Goal: Information Seeking & Learning: Learn about a topic

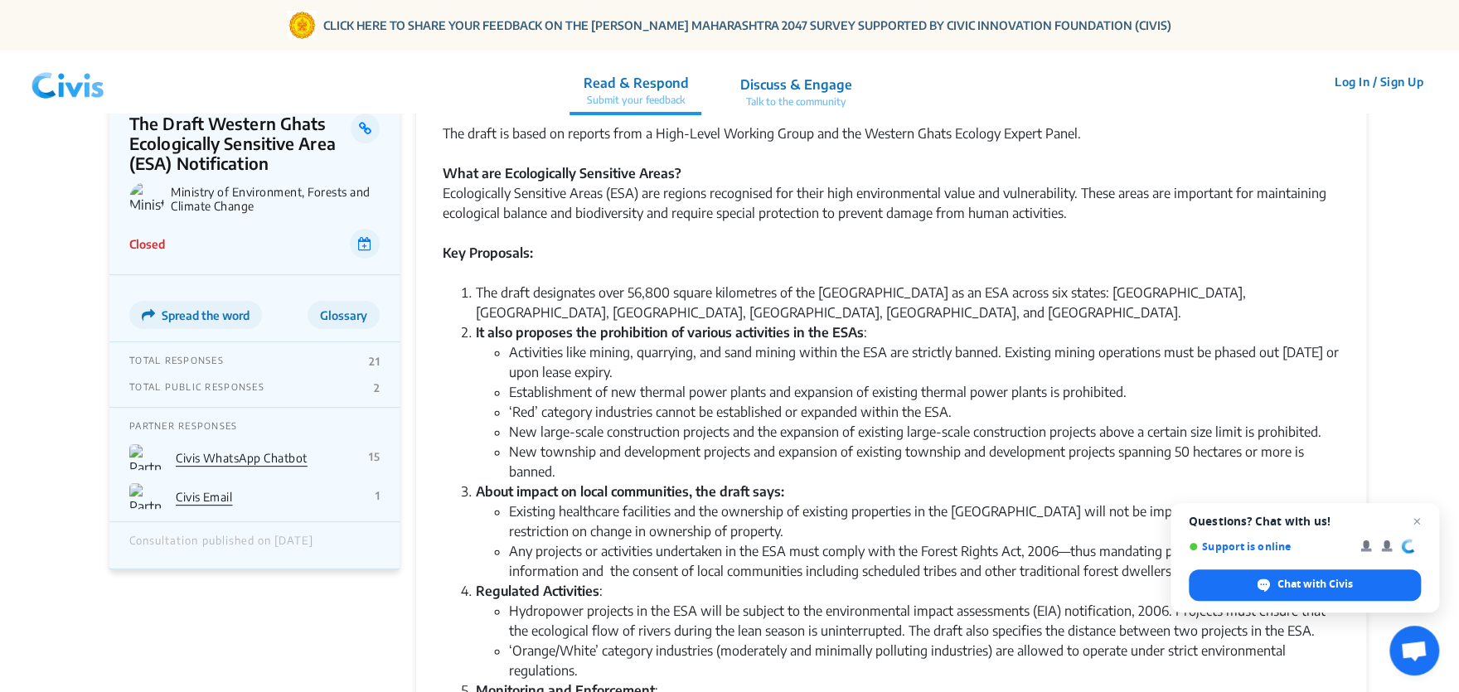
scroll to position [193, 0]
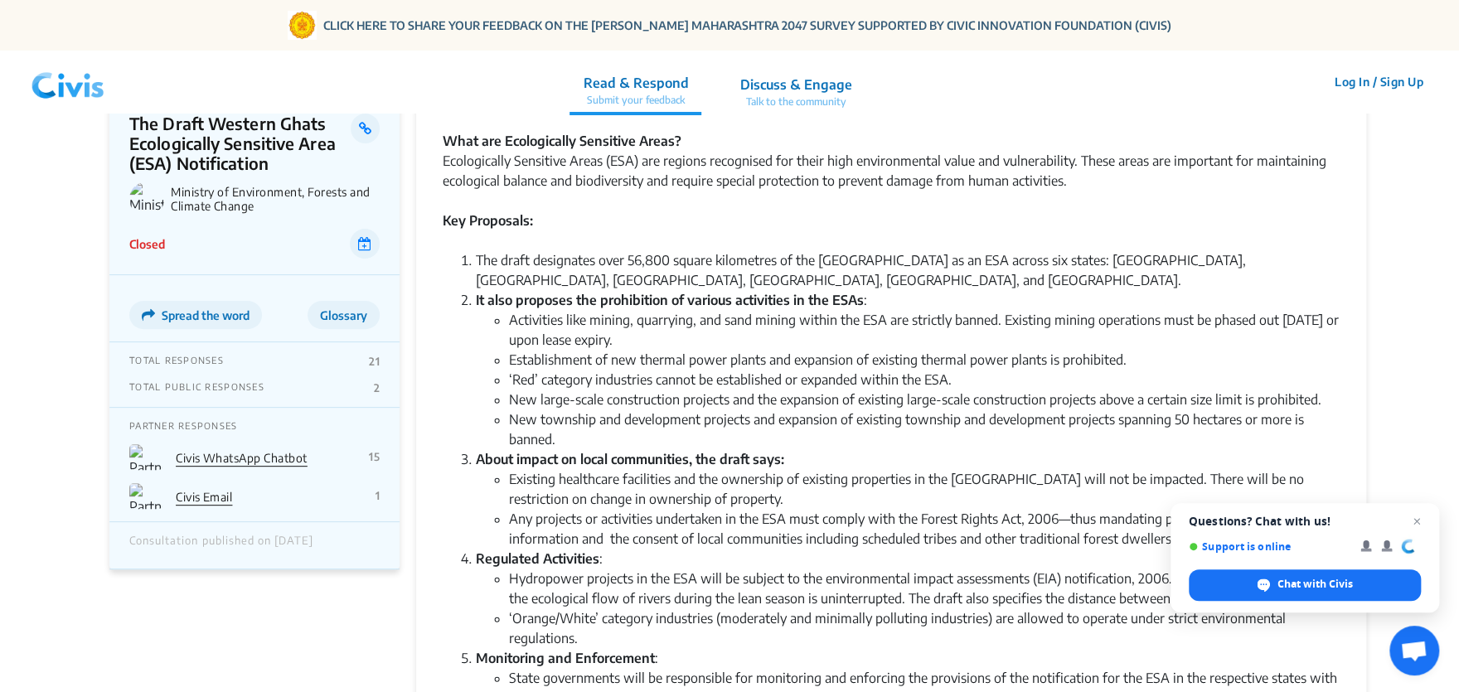
drag, startPoint x: 540, startPoint y: 341, endPoint x: 841, endPoint y: 355, distance: 301.3
click at [841, 350] on li "Activities like mining, quarrying, and sand mining within the ESA are strictly …" at bounding box center [924, 330] width 831 height 40
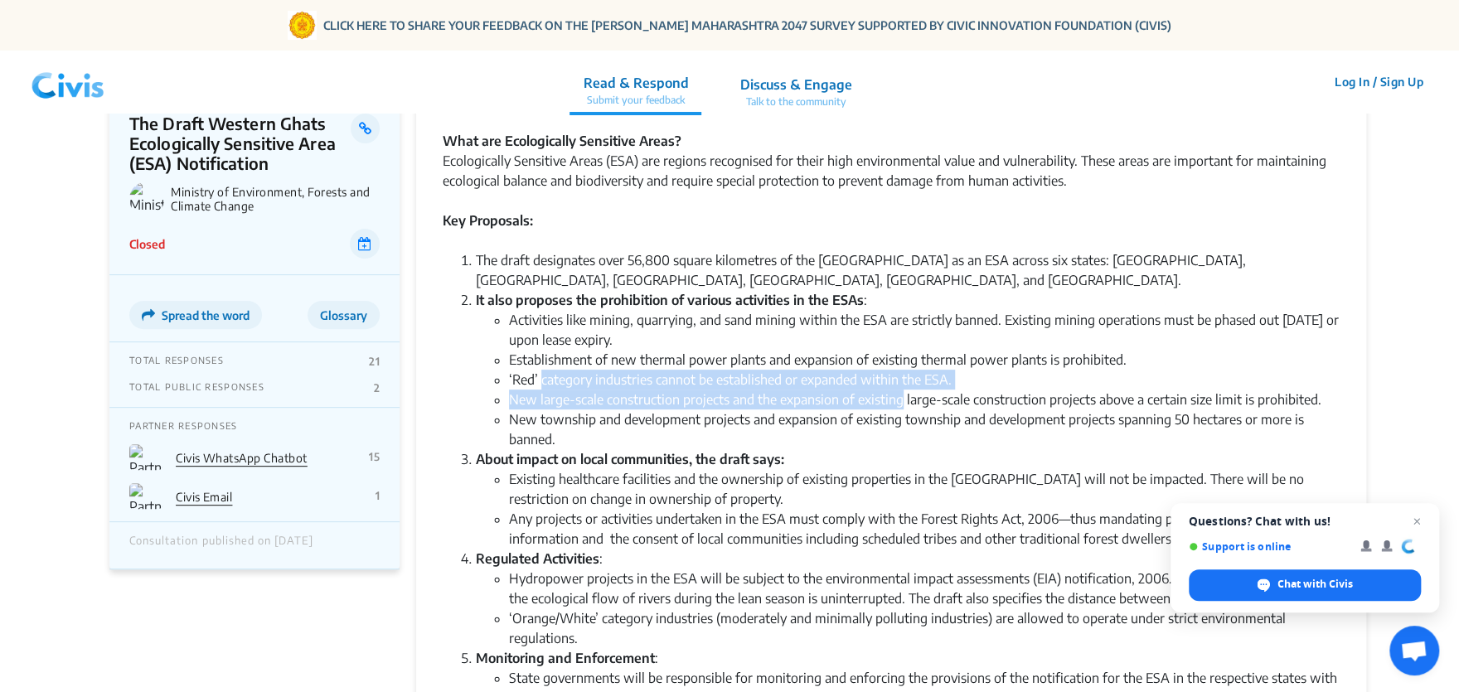
drag, startPoint x: 543, startPoint y: 410, endPoint x: 925, endPoint y: 415, distance: 382.2
click at [925, 415] on ul "Activities like mining, quarrying, and sand mining within the ESA are strictly …" at bounding box center [908, 379] width 864 height 139
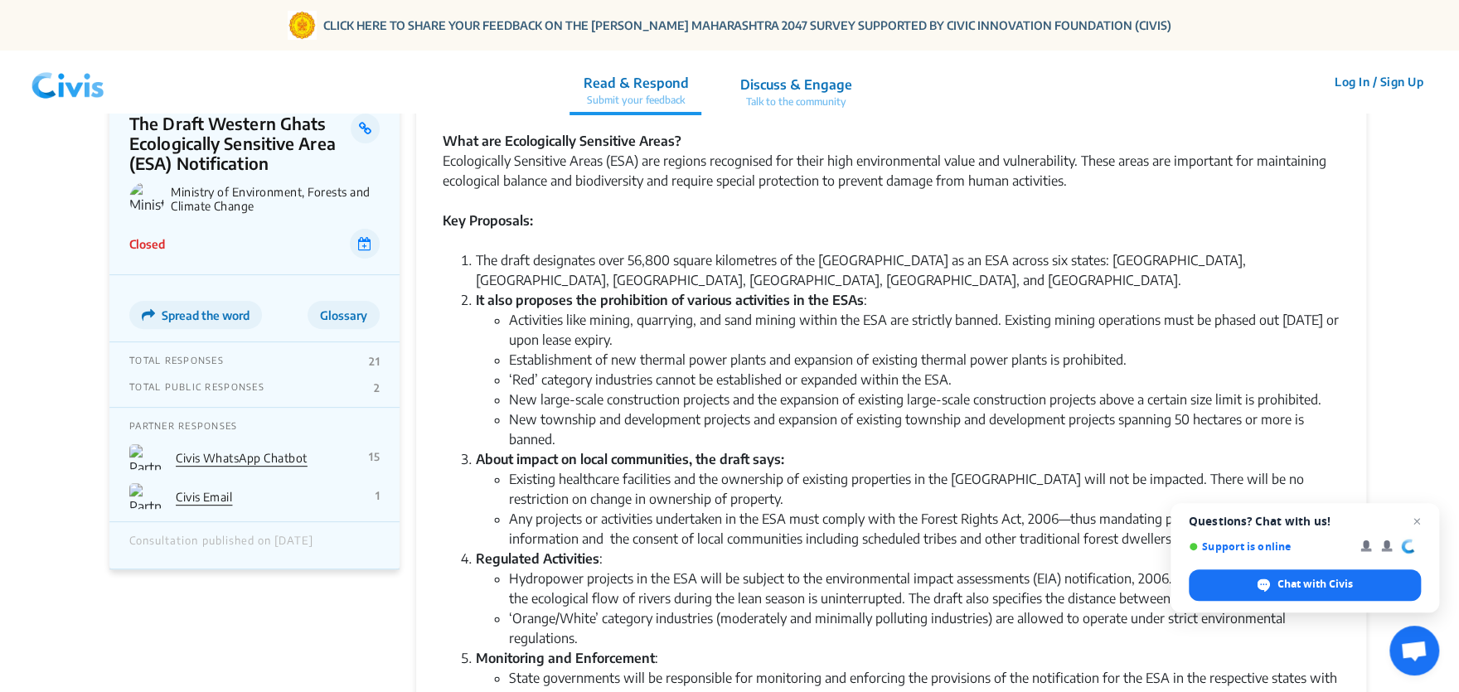
click at [798, 449] on li "New township and development projects and expansion of existing township and de…" at bounding box center [924, 430] width 831 height 40
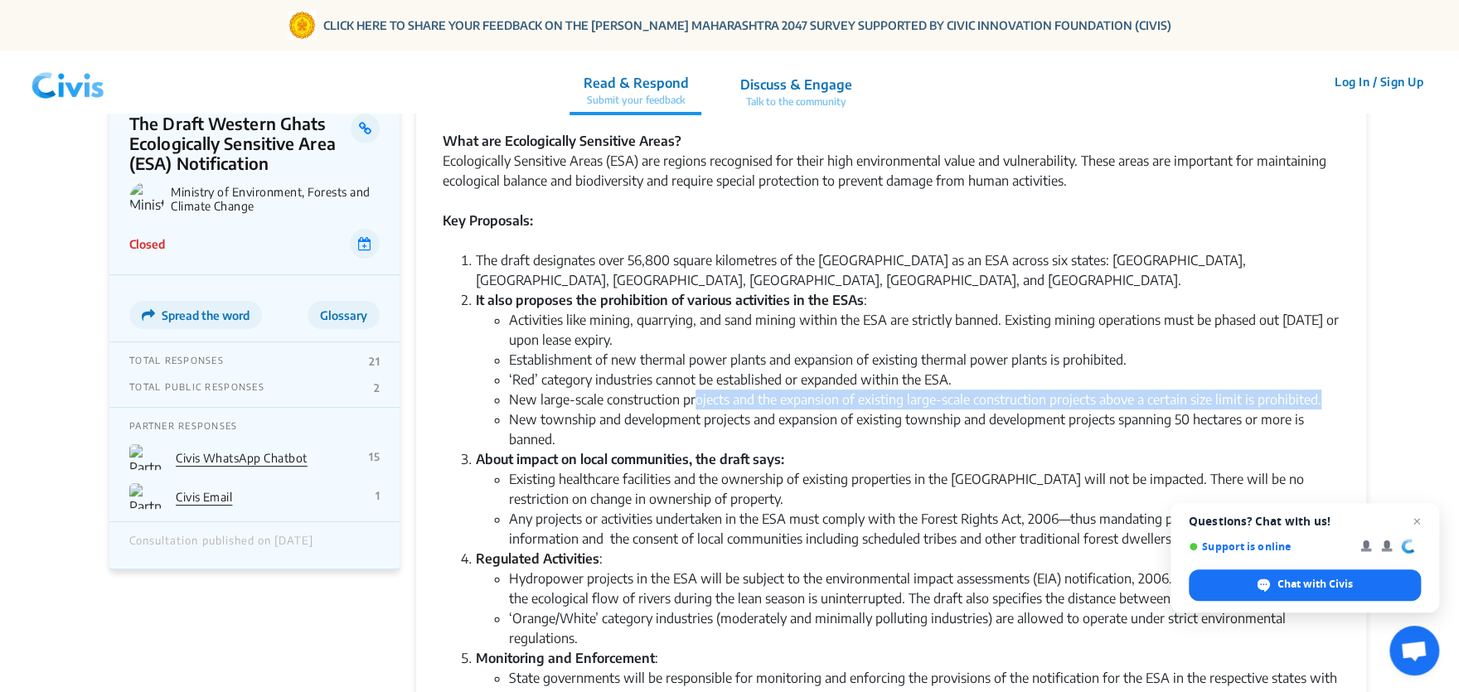
drag, startPoint x: 705, startPoint y: 429, endPoint x: 876, endPoint y: 438, distance: 171.8
click at [876, 410] on li "New large-scale construction projects and the expansion of existing large-scale…" at bounding box center [924, 400] width 831 height 20
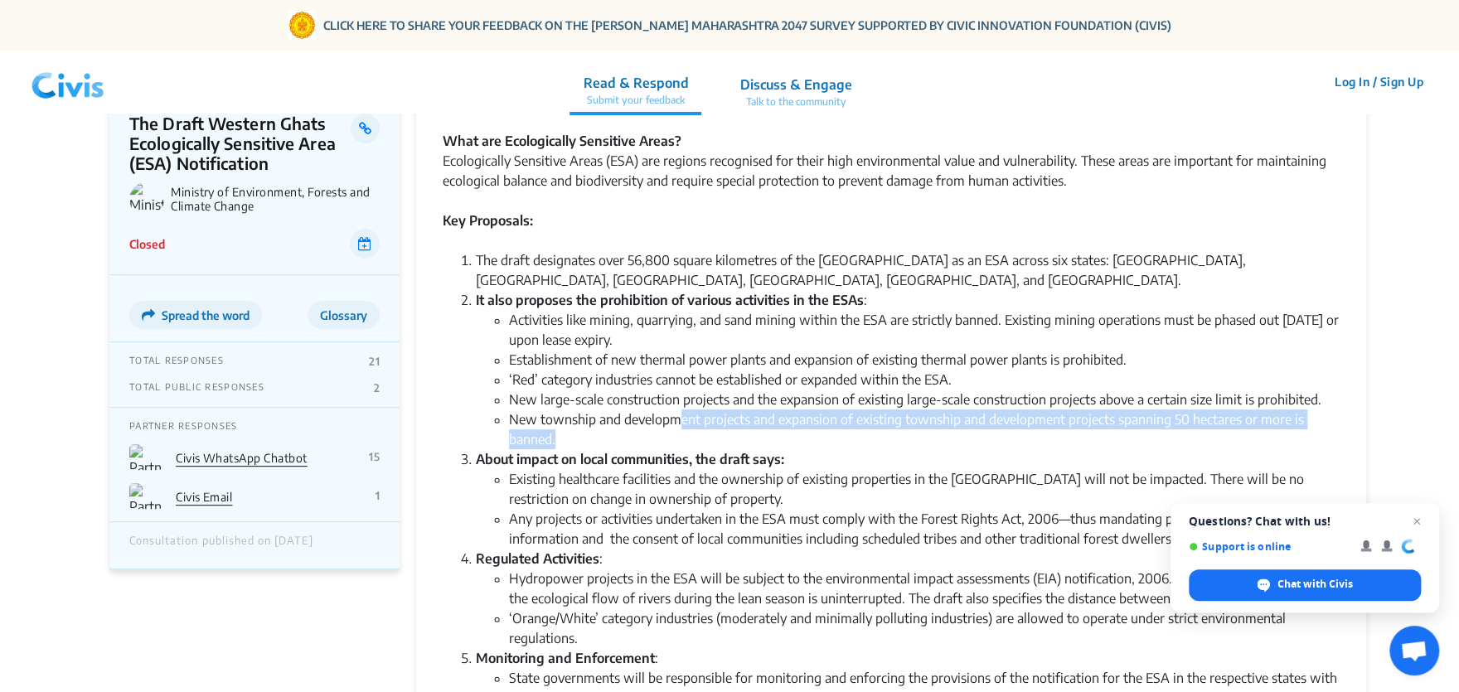
drag, startPoint x: 686, startPoint y: 466, endPoint x: 851, endPoint y: 491, distance: 166.0
click at [851, 449] on li "New township and development projects and expansion of existing township and de…" at bounding box center [924, 430] width 831 height 40
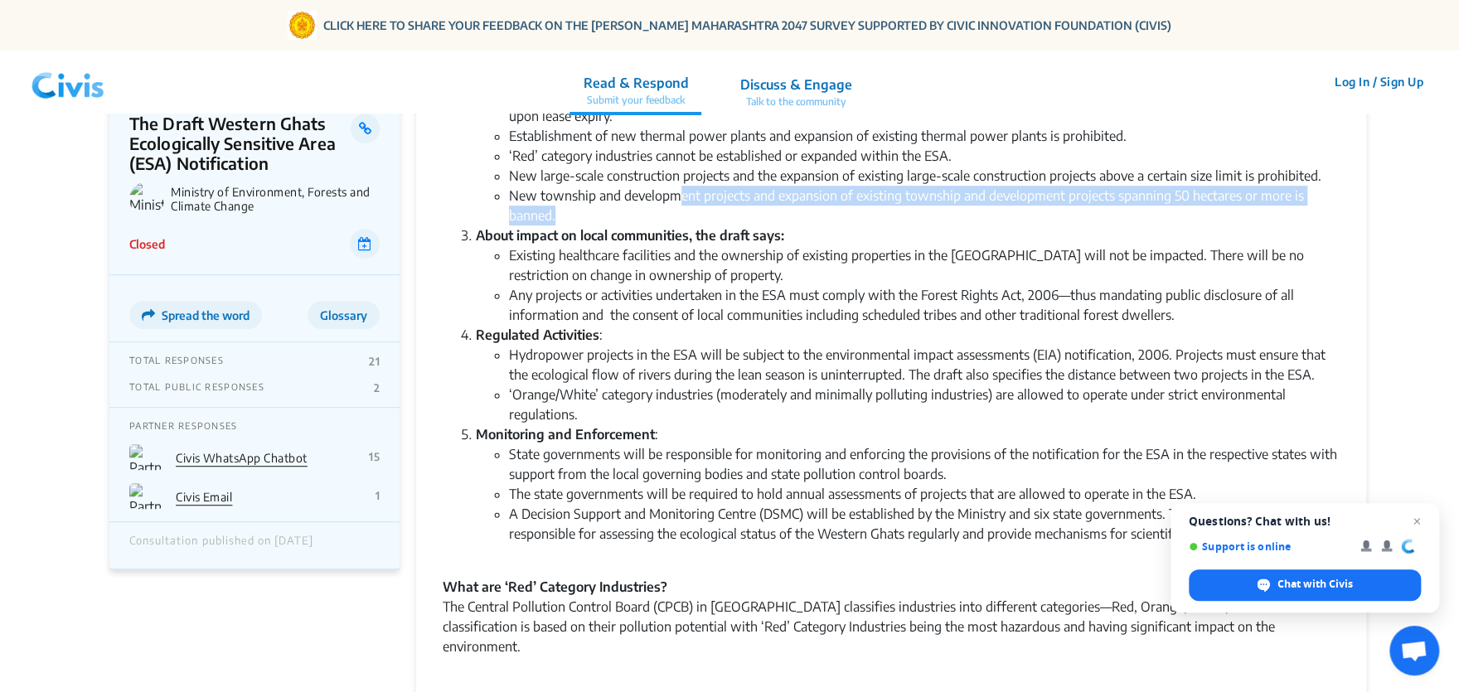
scroll to position [386, 0]
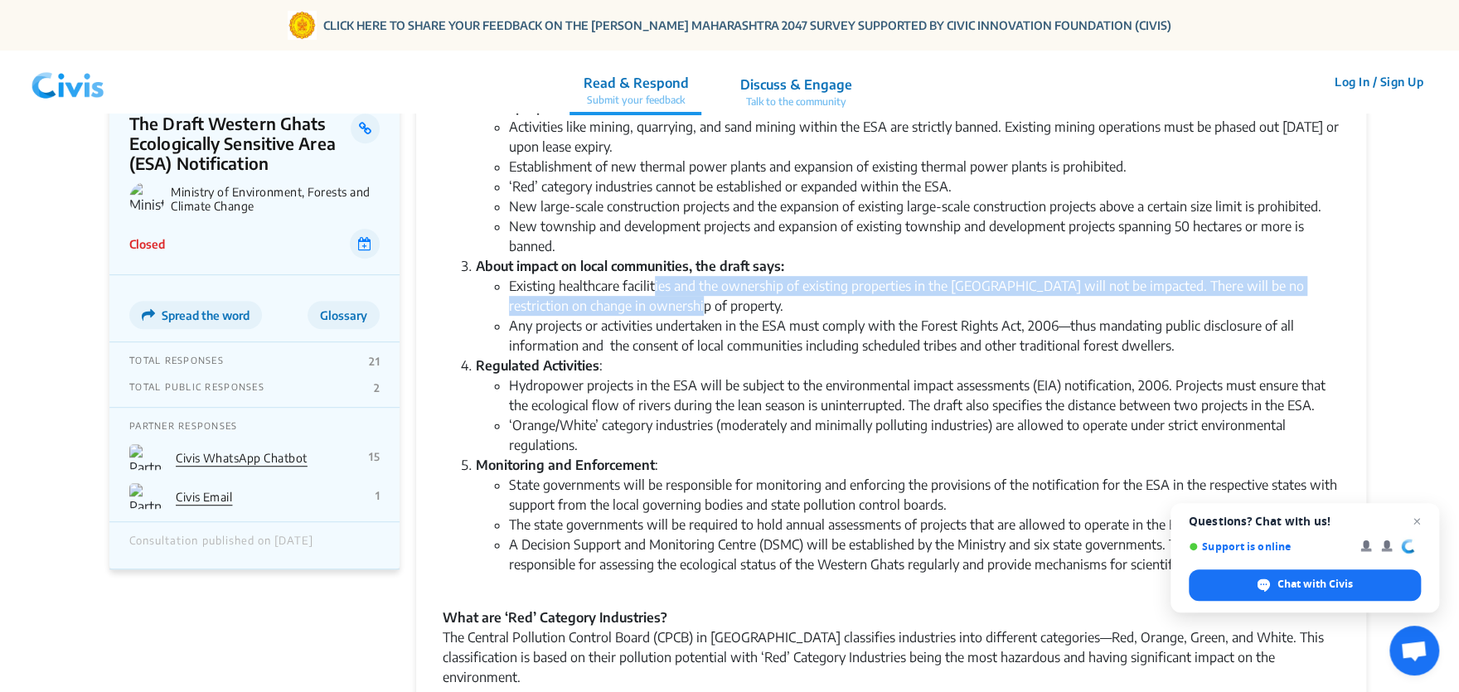
drag, startPoint x: 661, startPoint y: 344, endPoint x: 727, endPoint y: 350, distance: 66.6
click at [727, 316] on li "Existing healthcare facilities and the ownership of existing properties in the …" at bounding box center [924, 296] width 831 height 40
click at [715, 316] on li "Existing healthcare facilities and the ownership of existing properties in the …" at bounding box center [924, 296] width 831 height 40
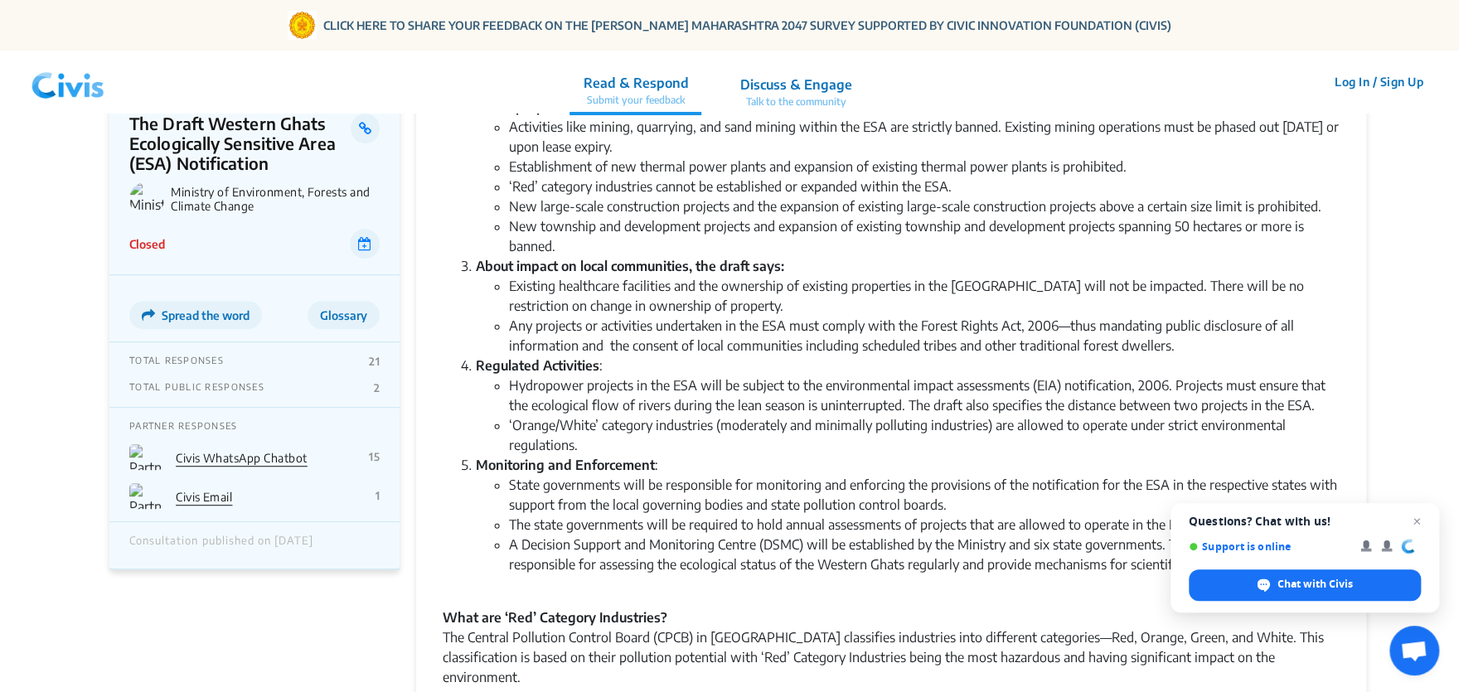
click at [715, 316] on li "Existing healthcare facilities and the ownership of existing properties in the …" at bounding box center [924, 296] width 831 height 40
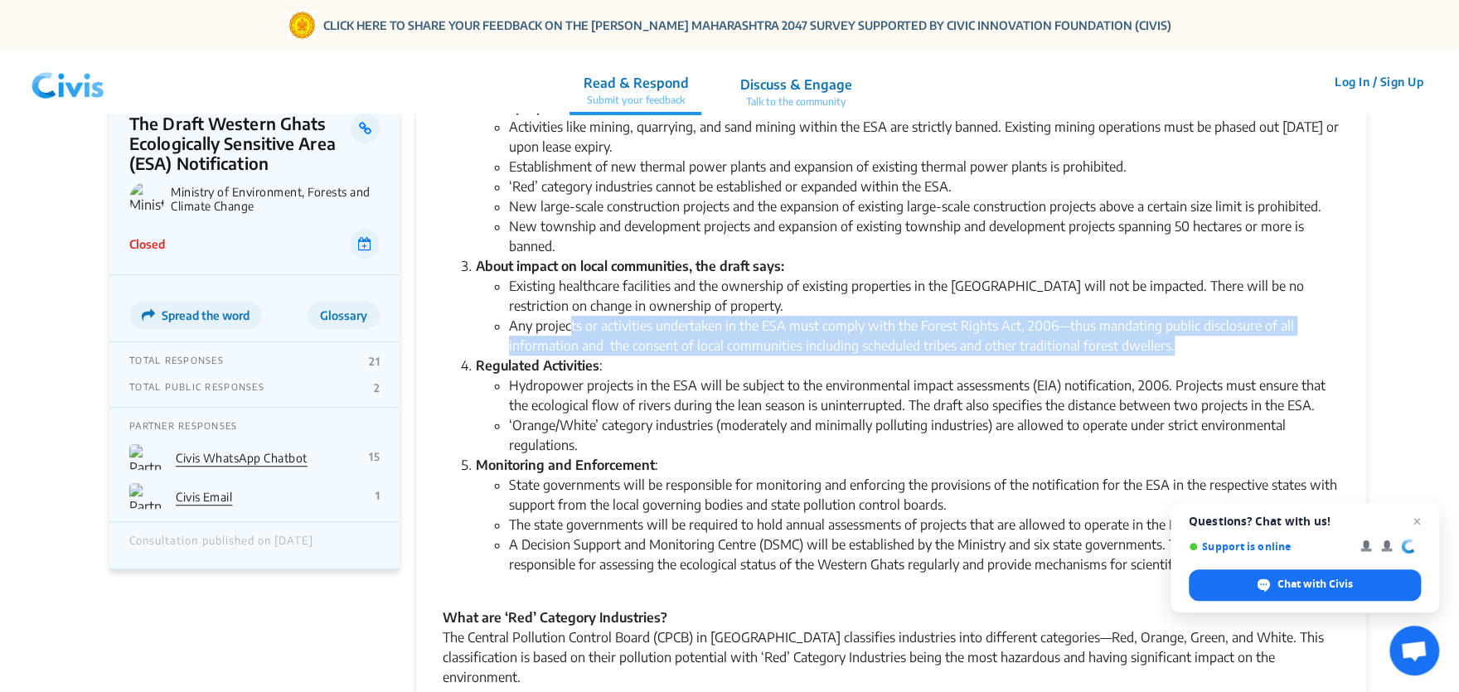
drag, startPoint x: 573, startPoint y: 378, endPoint x: 1273, endPoint y: 425, distance: 702.1
click at [1273, 425] on ol "The draft designates over 56,800 square kilometres of the [GEOGRAPHIC_DATA] as …" at bounding box center [891, 325] width 897 height 537
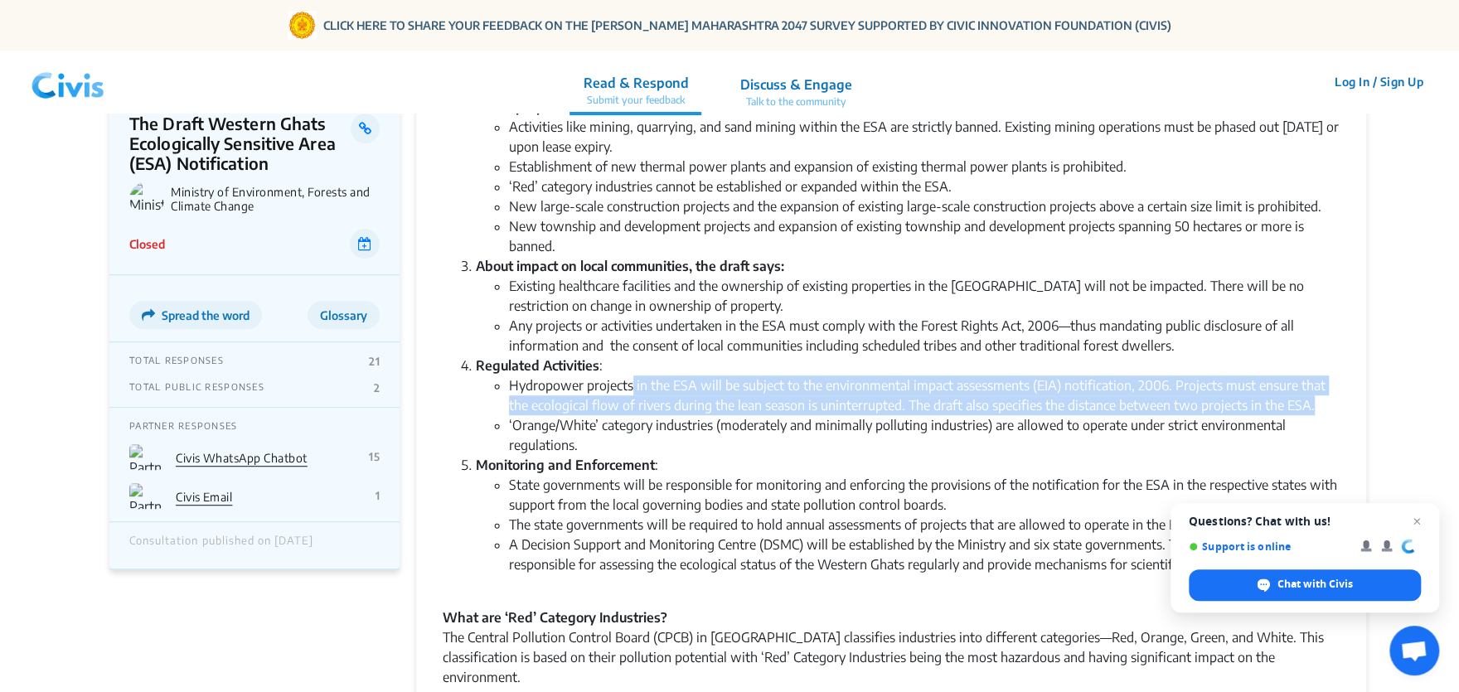
drag, startPoint x: 636, startPoint y: 450, endPoint x: 843, endPoint y: 480, distance: 209.4
click at [843, 415] on li "Hydropower projects in the ESA will be subject to the environmental impact asse…" at bounding box center [924, 396] width 831 height 40
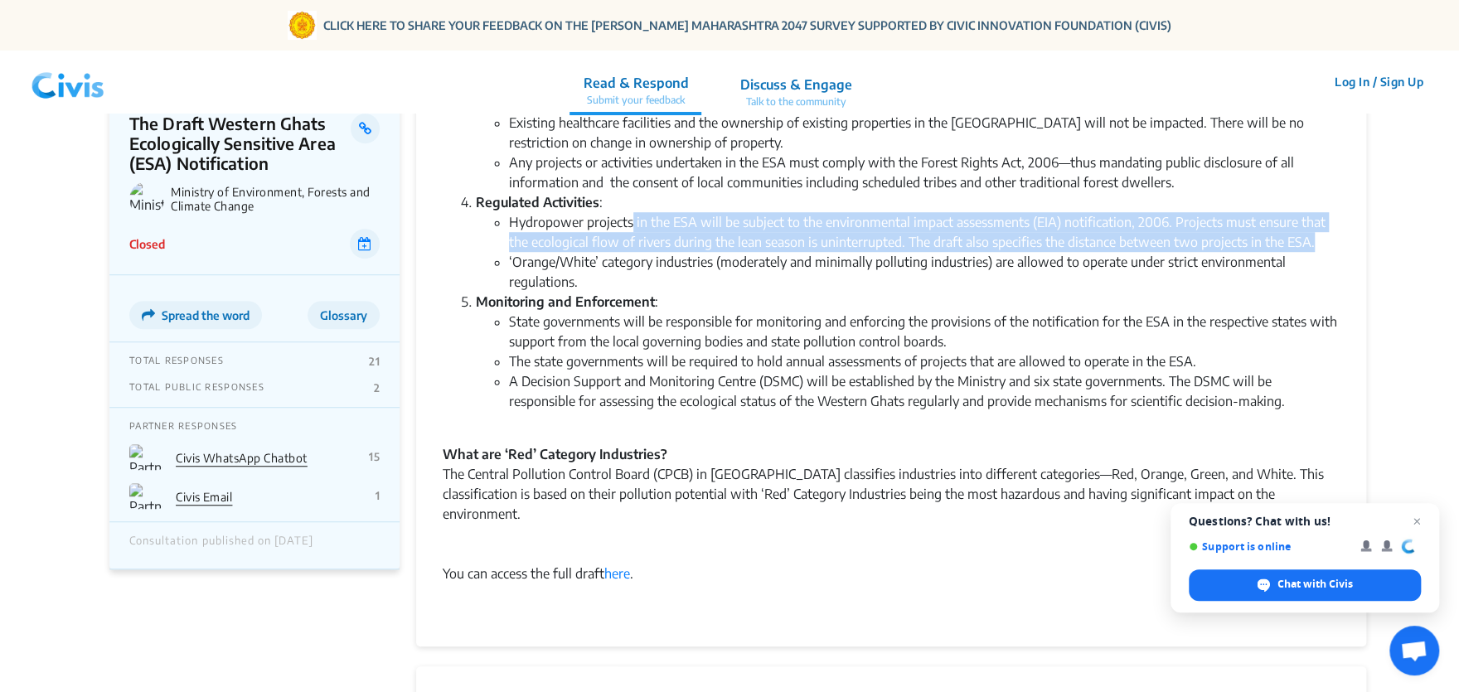
scroll to position [580, 0]
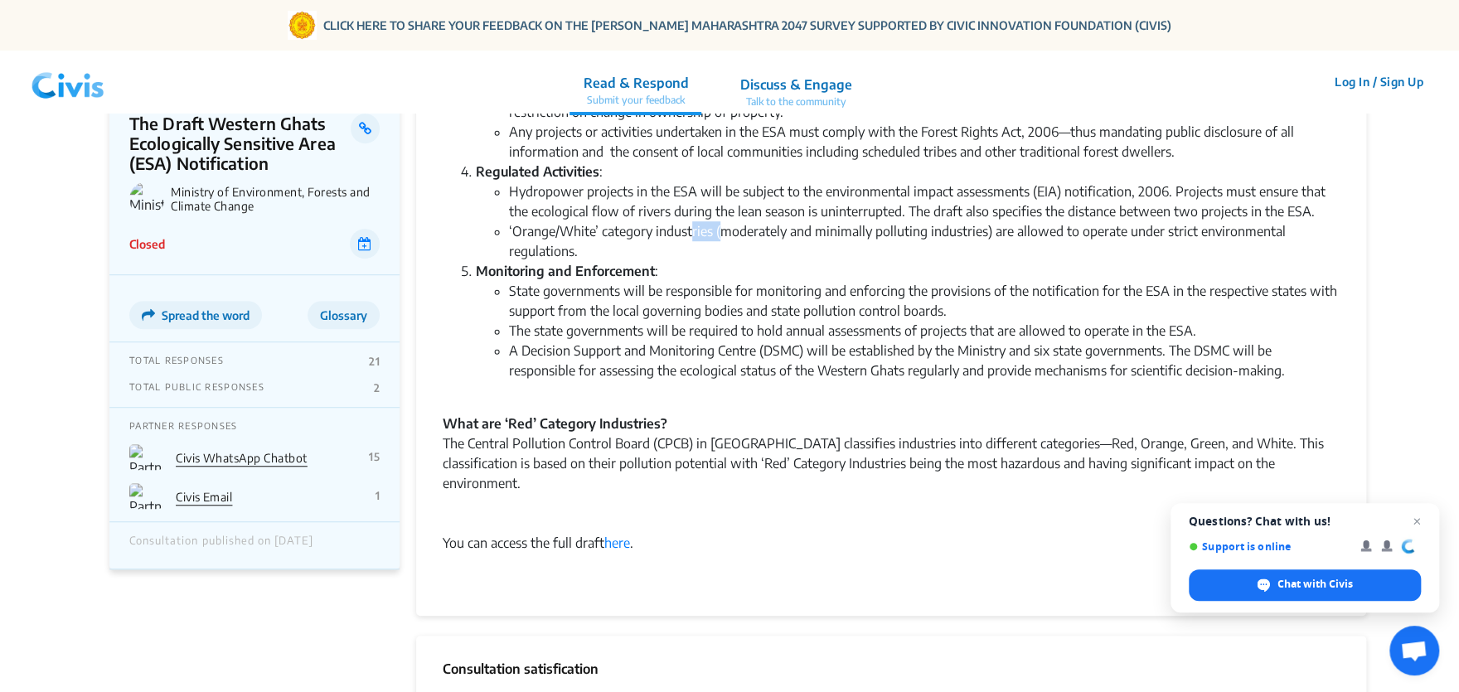
drag, startPoint x: 701, startPoint y: 323, endPoint x: 737, endPoint y: 323, distance: 36.5
click at [737, 261] on li "‘Orange/White’ category industries (moderately and minimally polluting industri…" at bounding box center [924, 241] width 831 height 40
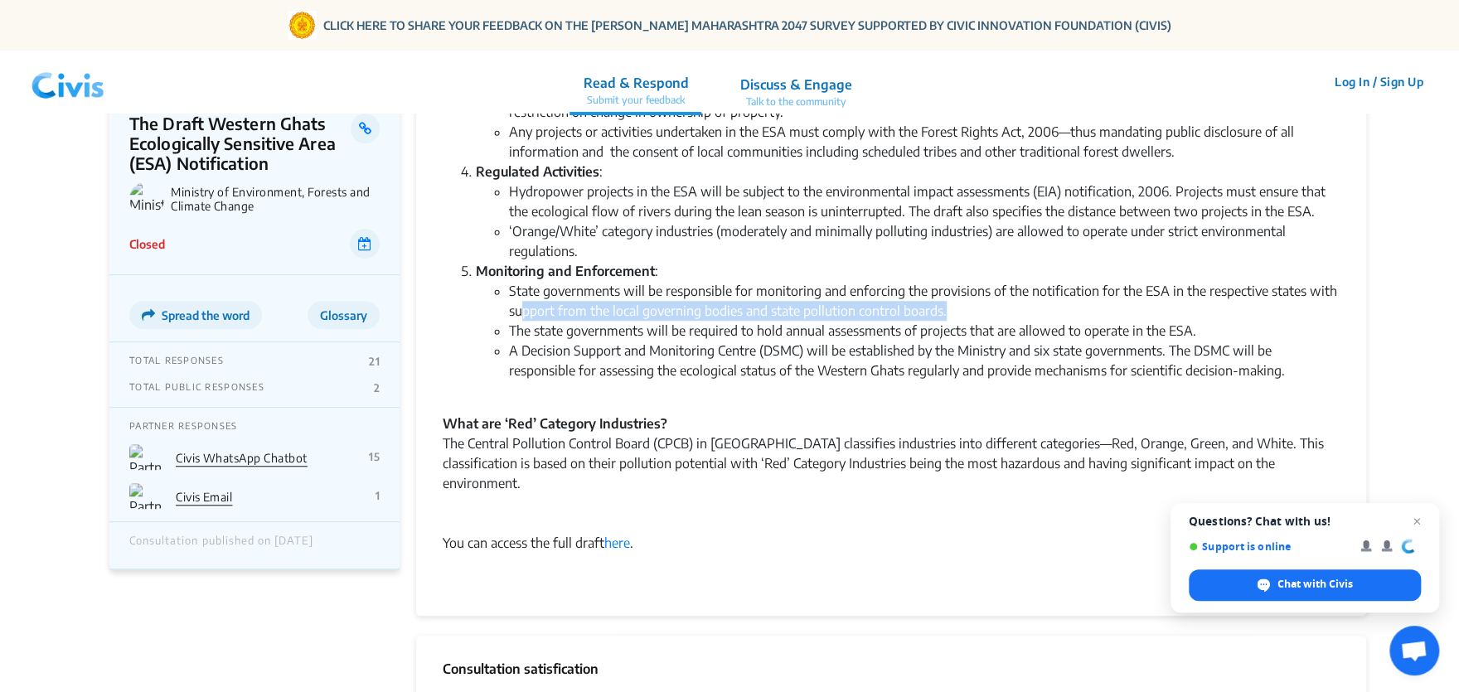
drag, startPoint x: 599, startPoint y: 387, endPoint x: 1047, endPoint y: 395, distance: 448.6
click at [1047, 321] on li "State governments will be responsible for monitoring and enforcing the provisio…" at bounding box center [924, 301] width 831 height 40
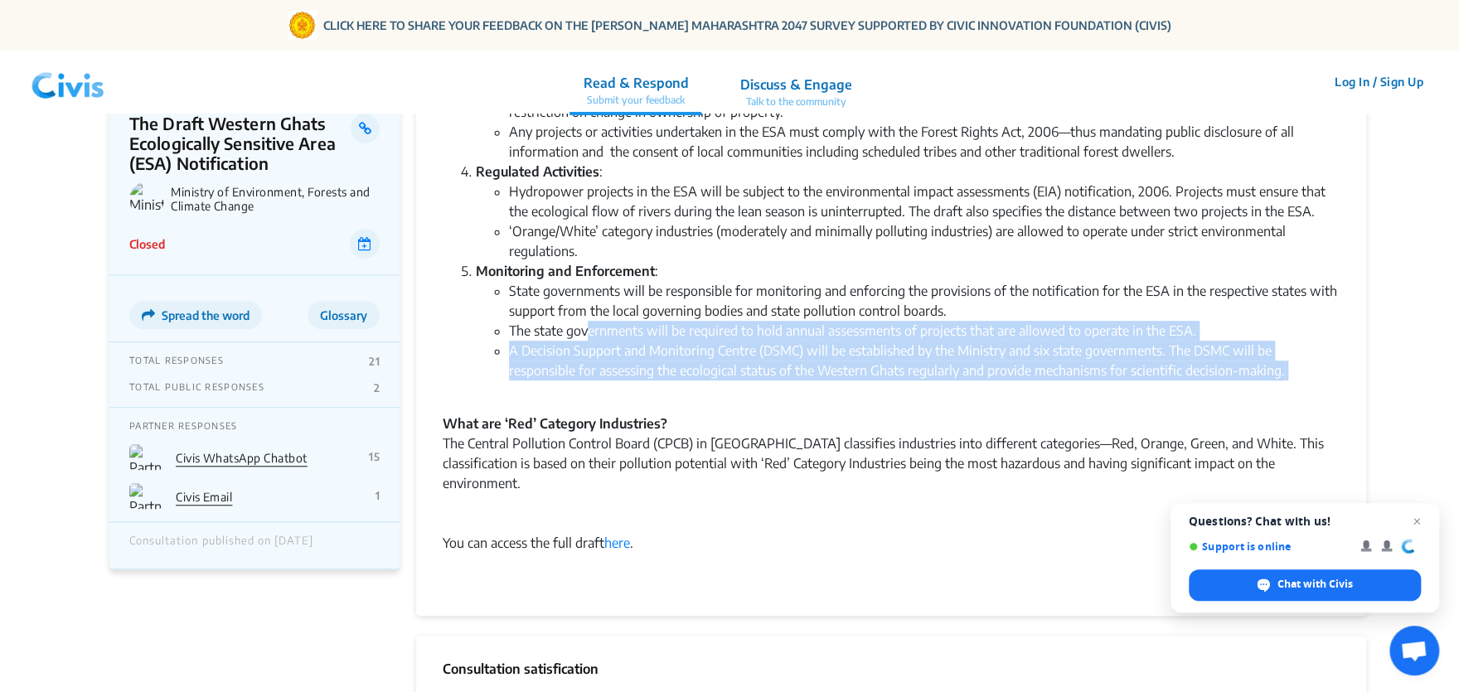
drag, startPoint x: 594, startPoint y: 419, endPoint x: 863, endPoint y: 479, distance: 276.2
click at [863, 400] on ul "State governments will be responsible for monitoring and enforcing the provisio…" at bounding box center [908, 340] width 864 height 119
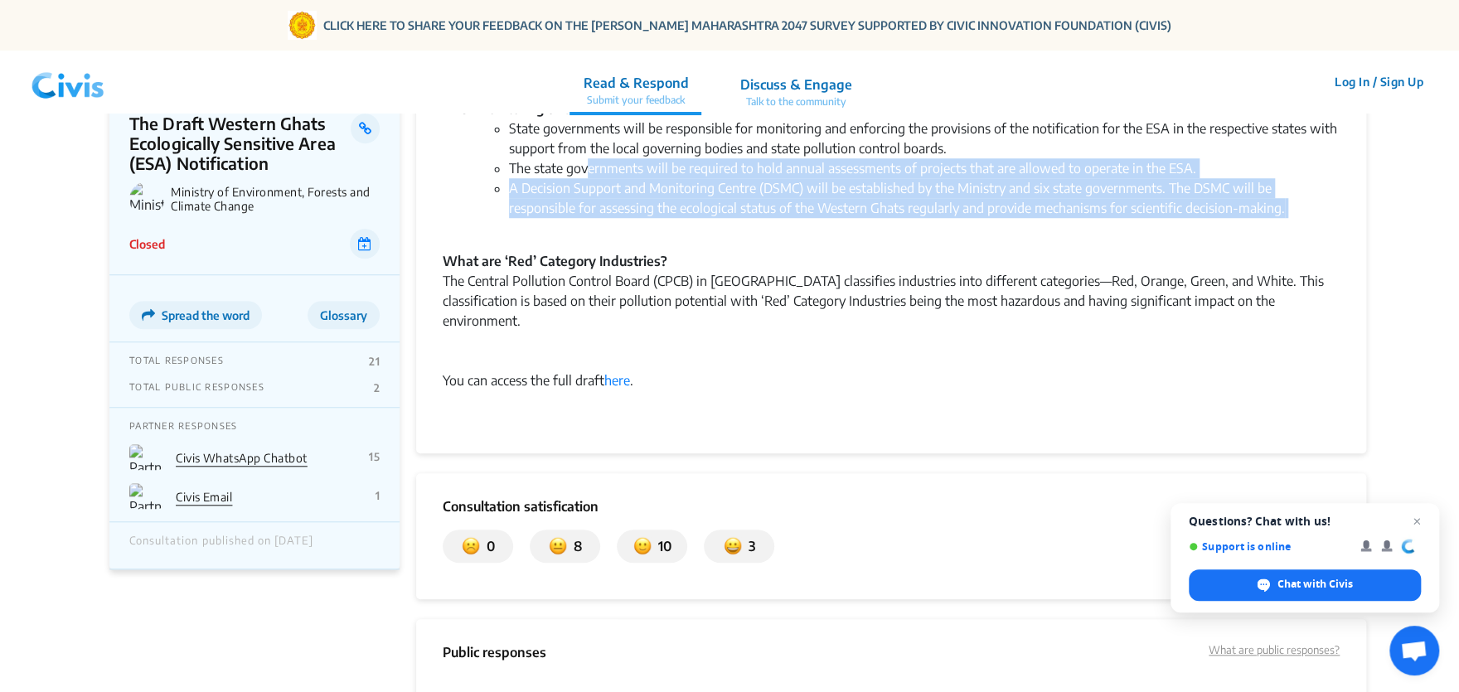
scroll to position [773, 0]
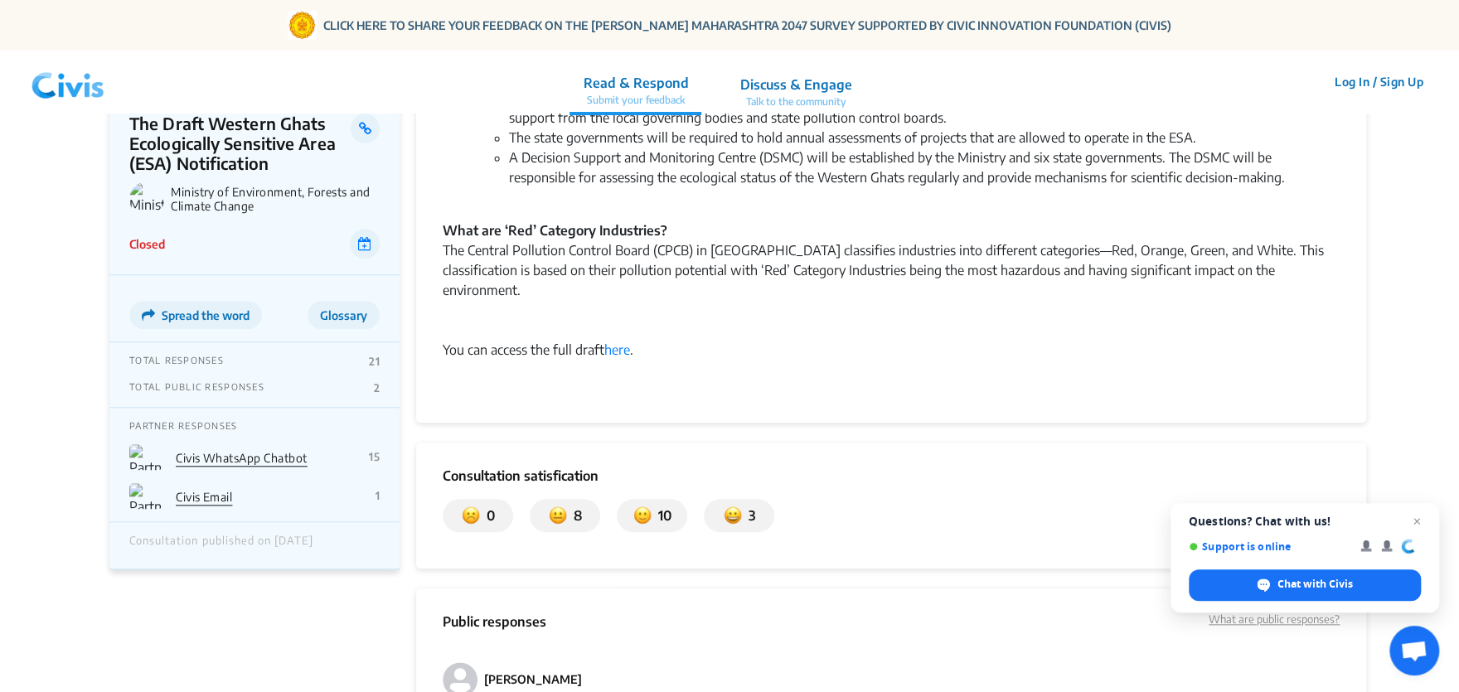
click at [823, 320] on div "The Central Pollution Control Board (CPCB) in [GEOGRAPHIC_DATA] classifies indu…" at bounding box center [891, 280] width 897 height 80
